Goal: Task Accomplishment & Management: Manage account settings

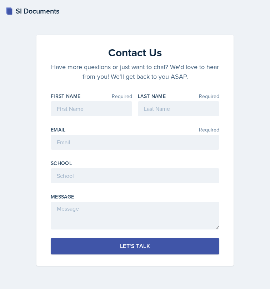
click at [37, 11] on div "SI Documents" at bounding box center [32, 11] width 53 height 11
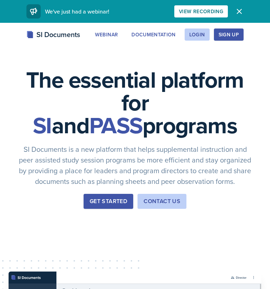
click at [200, 41] on div "SI Documents Webinar Documentation Login Sign Up Sign Up Login Documentation We…" at bounding box center [135, 43] width 270 height 29
click at [196, 36] on div "Login" at bounding box center [197, 35] width 16 height 6
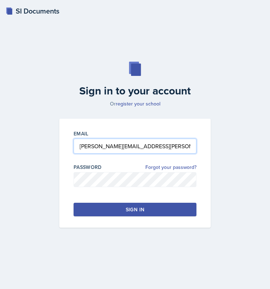
click at [113, 141] on input "[PERSON_NAME][EMAIL_ADDRESS][PERSON_NAME][DOMAIN_NAME]" at bounding box center [134, 146] width 123 height 15
type input "[PERSON_NAME][EMAIL_ADDRESS][DOMAIN_NAME]"
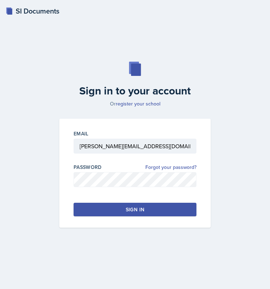
click at [124, 211] on button "Sign in" at bounding box center [134, 210] width 123 height 14
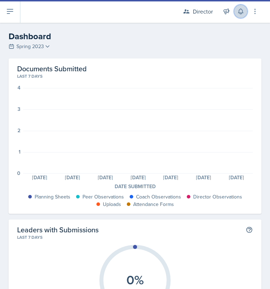
click at [238, 14] on icon at bounding box center [240, 11] width 7 height 7
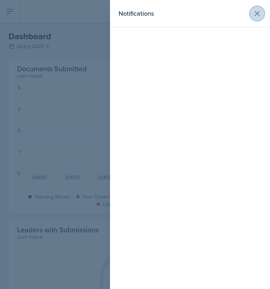
click at [254, 15] on icon at bounding box center [256, 13] width 9 height 9
